Goal: Transaction & Acquisition: Download file/media

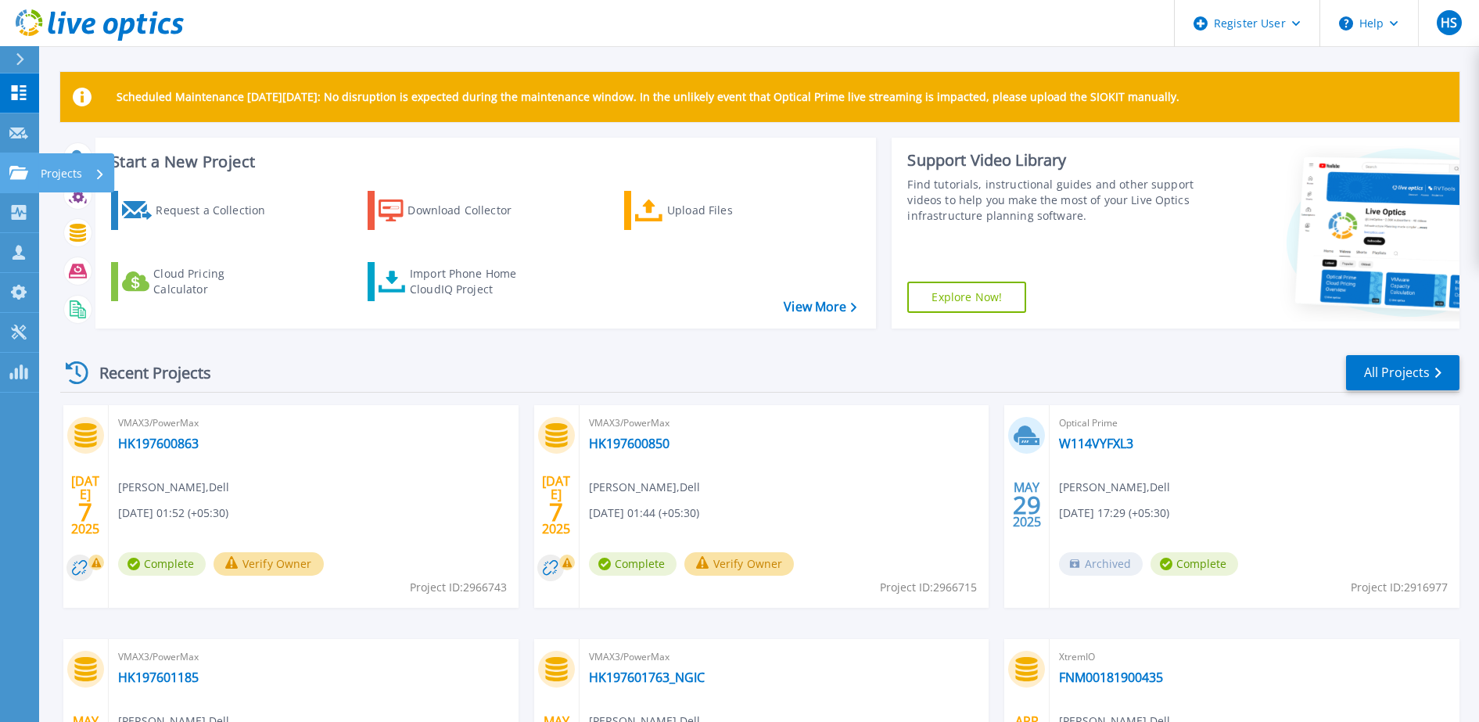
click at [23, 179] on icon at bounding box center [18, 172] width 19 height 13
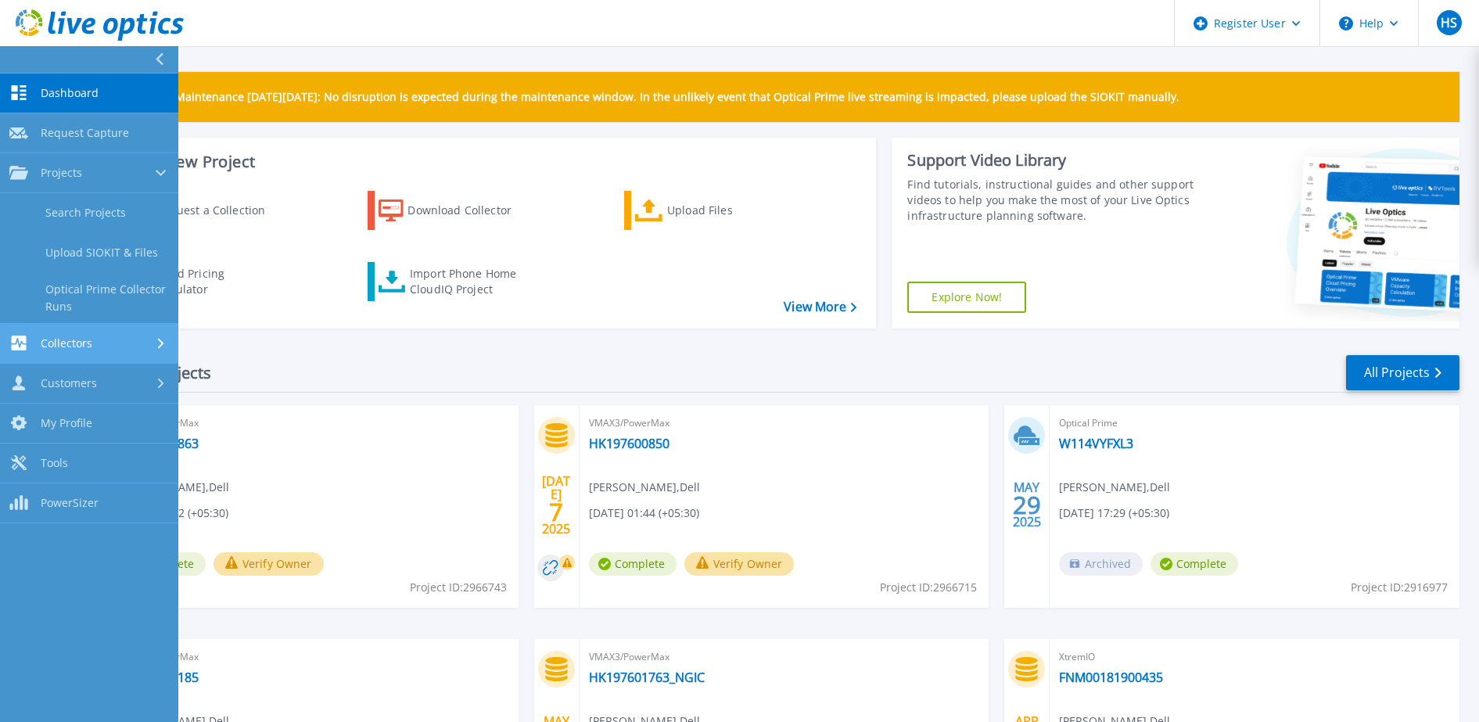
click at [66, 346] on span "Collectors" at bounding box center [67, 343] width 52 height 14
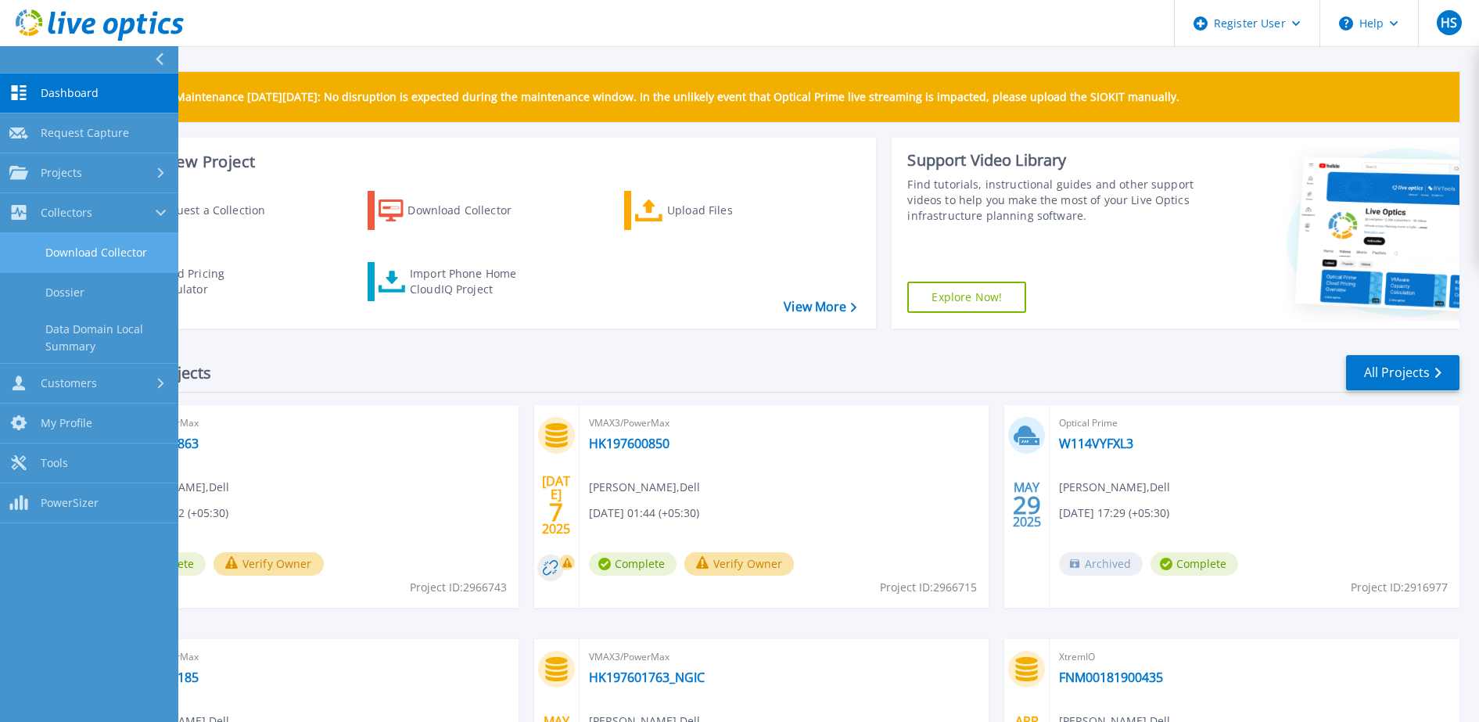
click at [116, 264] on link "Download Collector" at bounding box center [89, 253] width 178 height 40
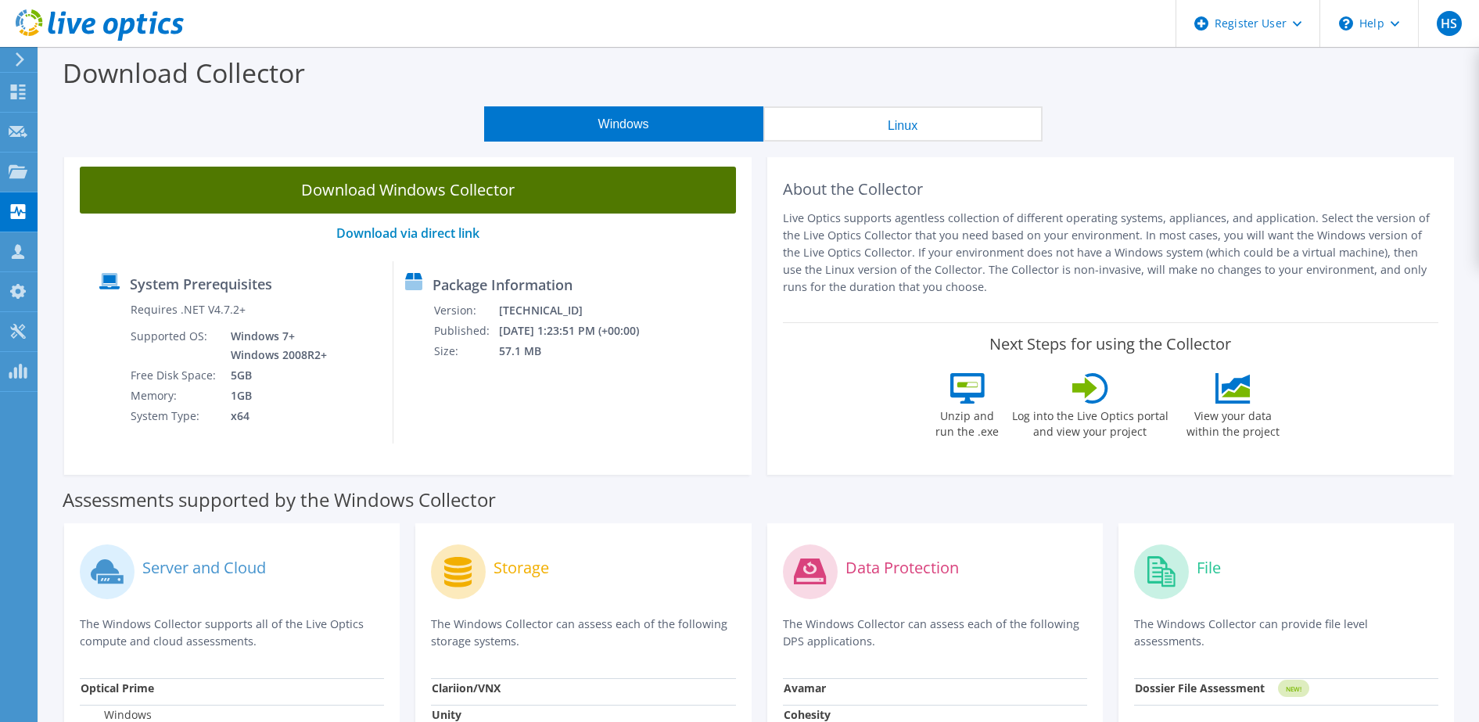
click at [587, 199] on link "Download Windows Collector" at bounding box center [408, 190] width 656 height 47
